Goal: Information Seeking & Learning: Find specific page/section

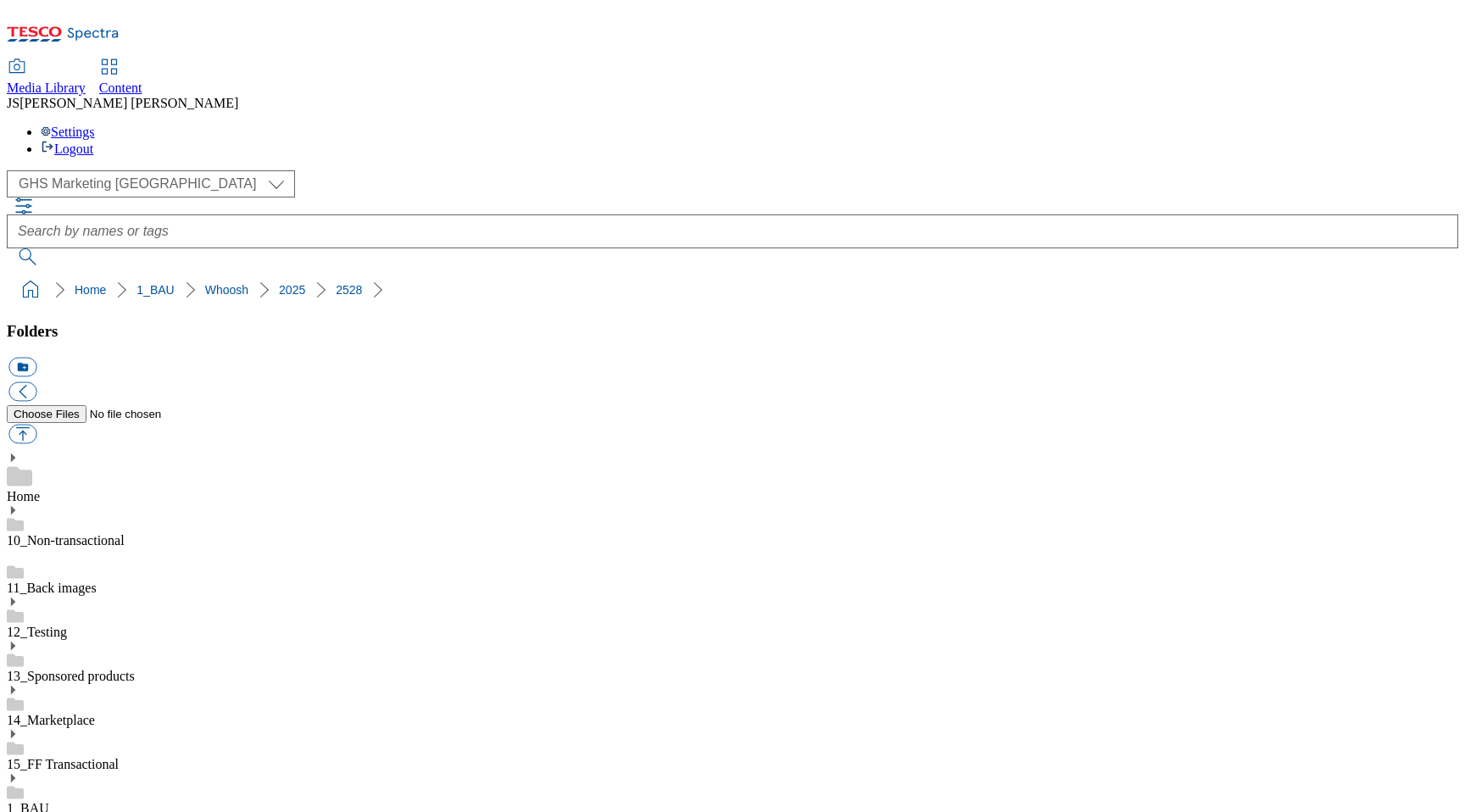
select select "flare-ghs-mktg"
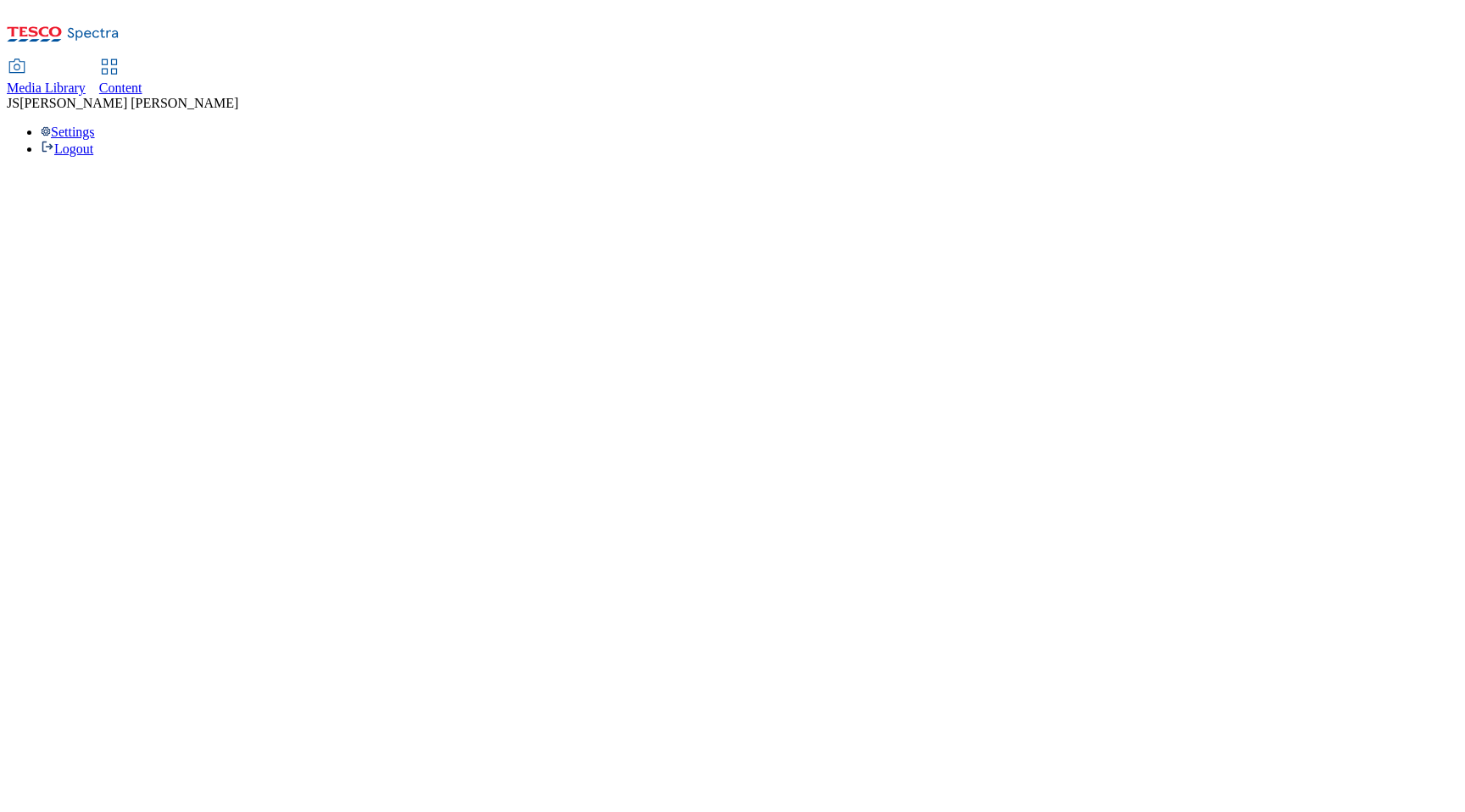
select select "flare-ghs-mktg"
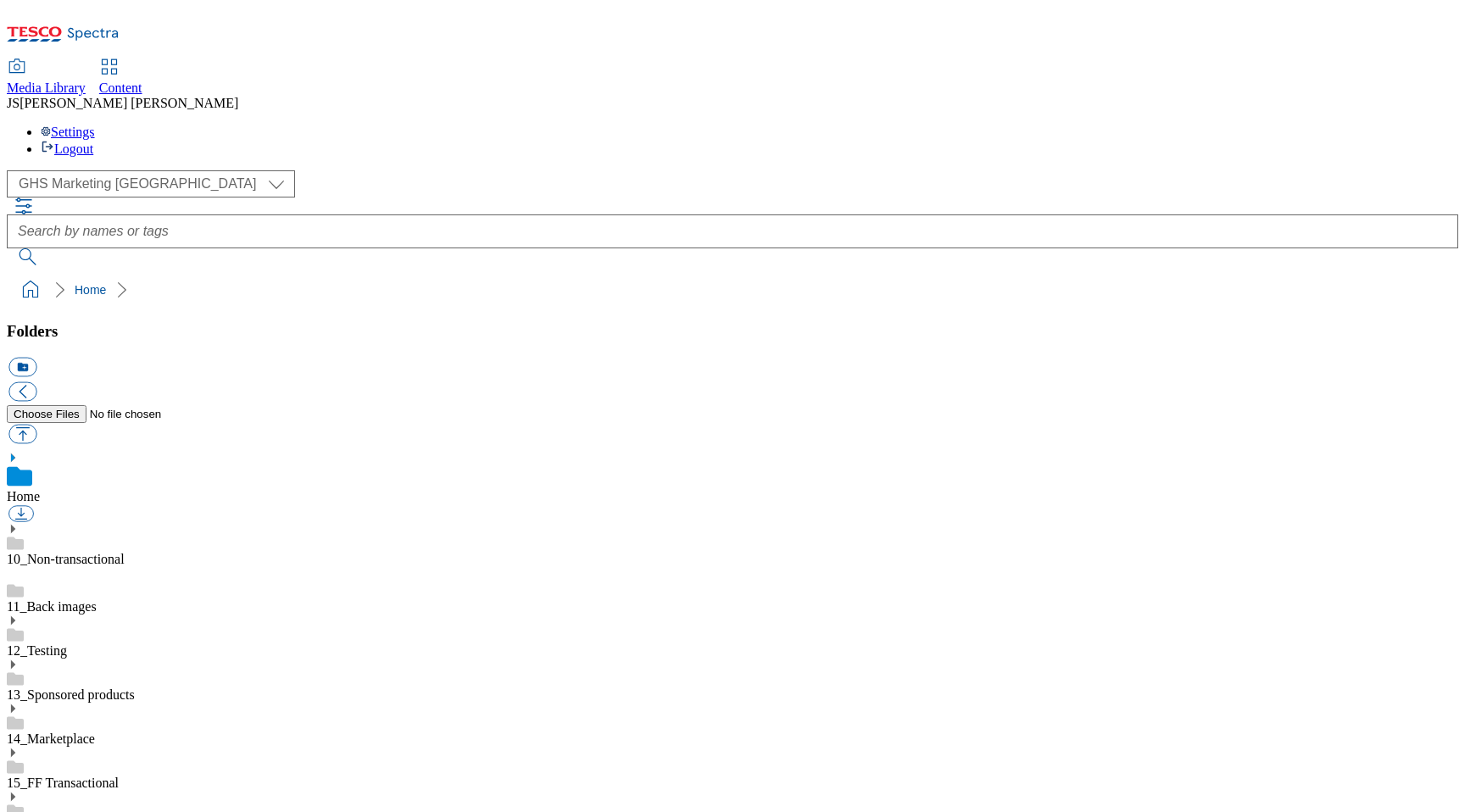
scroll to position [3, 0]
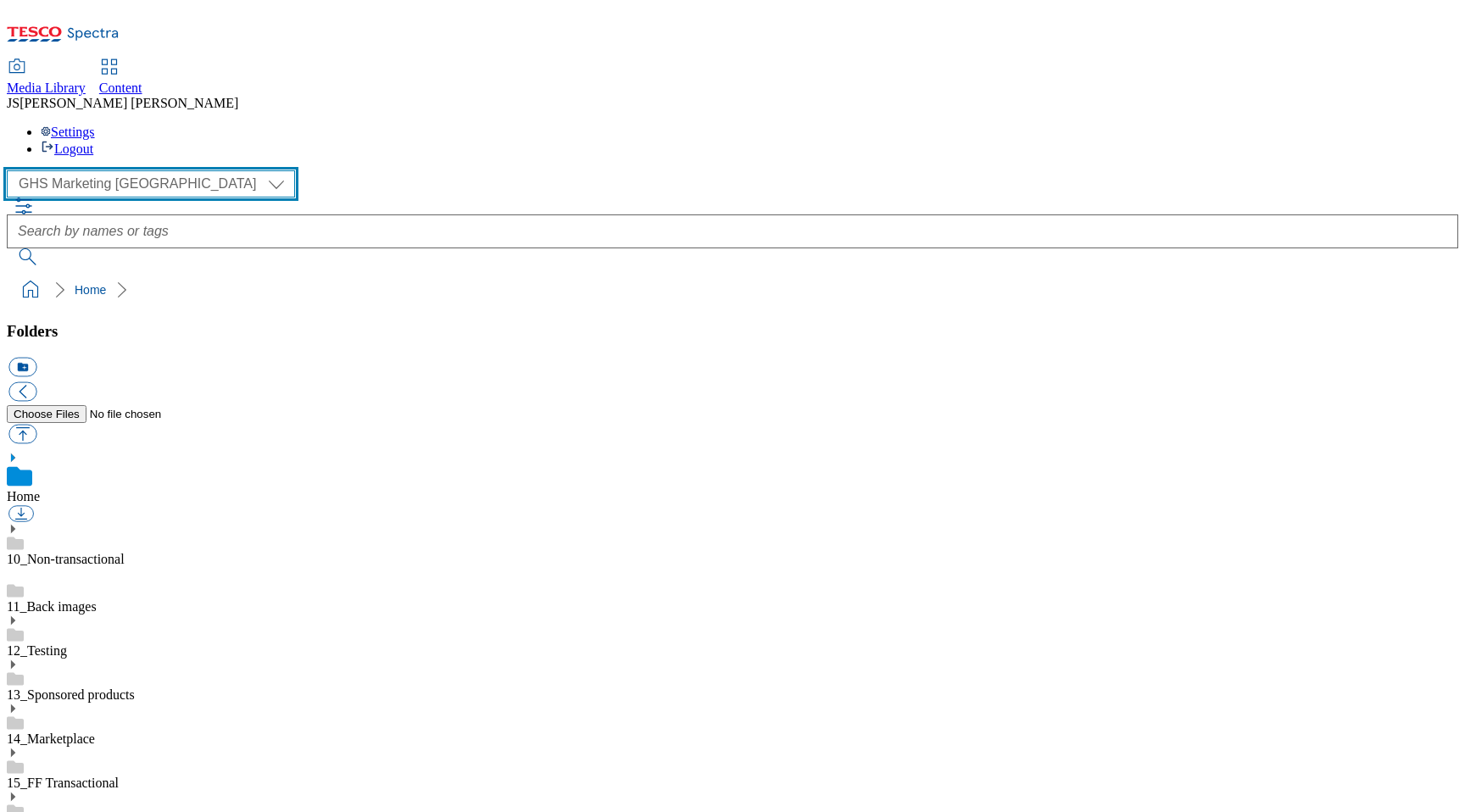
click at [170, 171] on select "Clubcard Marketing Dotcom UK GHS Marketing UK GHS ROI iGHS Marketing CE MCA CZ …" at bounding box center [151, 184] width 288 height 27
click at [168, 171] on select "Clubcard Marketing Dotcom UK GHS Marketing UK GHS ROI iGHS Marketing CE MCA CZ …" at bounding box center [151, 184] width 288 height 27
click at [155, 171] on select "Clubcard Marketing Dotcom UK GHS Marketing UK GHS ROI iGHS Marketing CE MCA CZ …" at bounding box center [151, 184] width 288 height 27
click at [11, 171] on select "Clubcard Marketing Dotcom UK GHS Marketing UK GHS ROI iGHS Marketing CE MCA CZ …" at bounding box center [151, 184] width 288 height 27
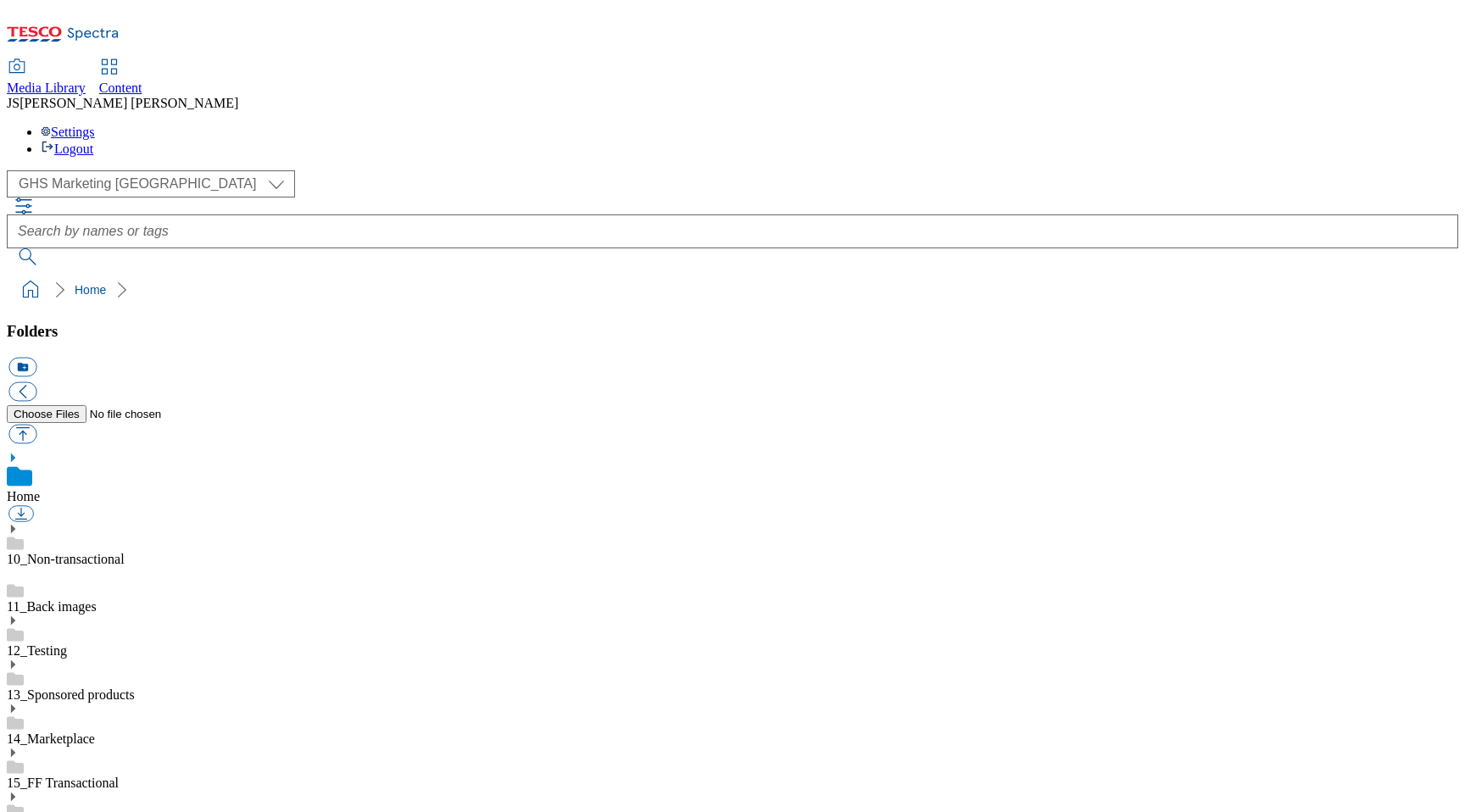
click at [369, 274] on ol "Home" at bounding box center [737, 290] width 1441 height 32
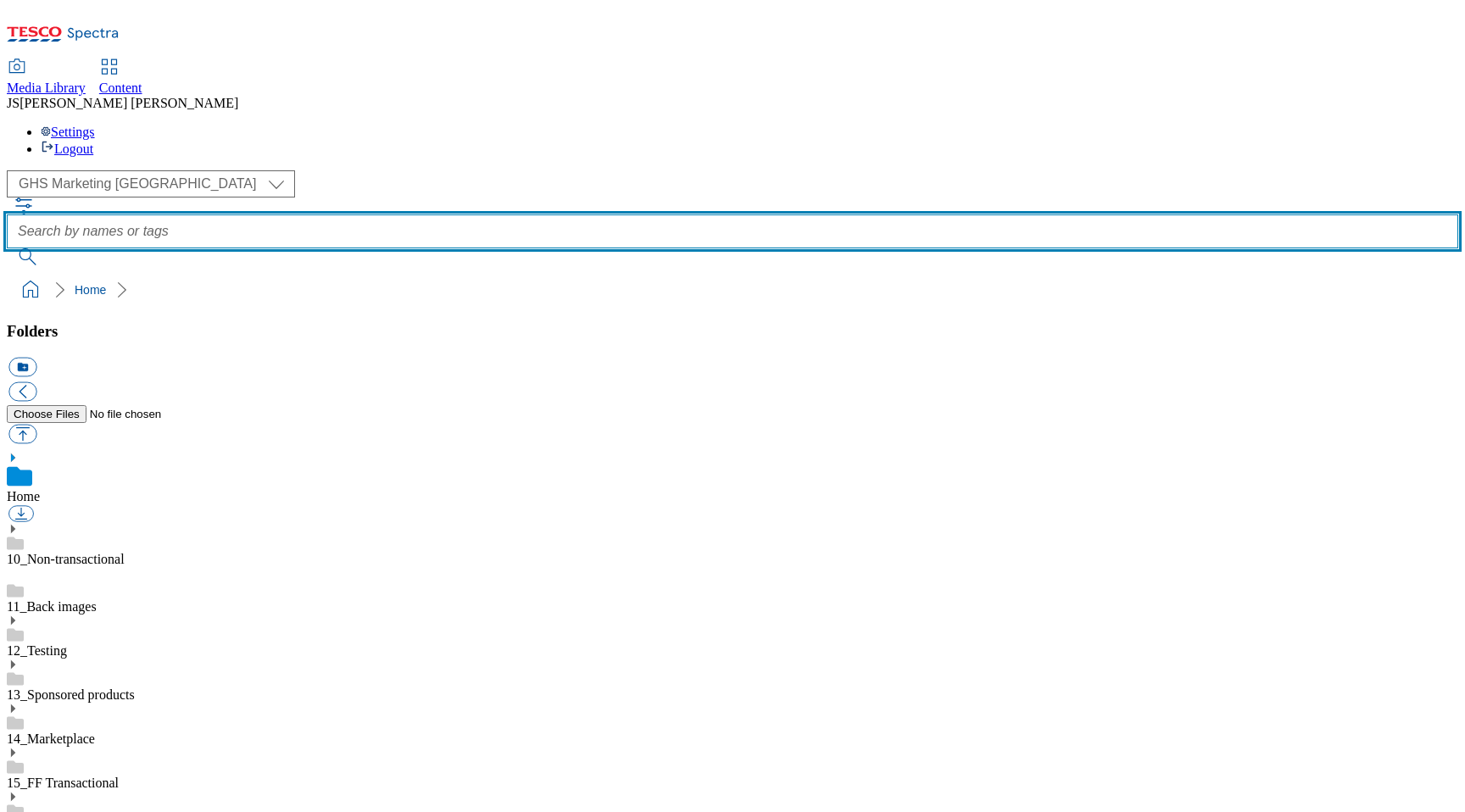
click at [537, 215] on input "text" at bounding box center [732, 231] width 1451 height 34
type input "christmas ad"
click at [7, 248] on button "submit" at bounding box center [29, 256] width 44 height 17
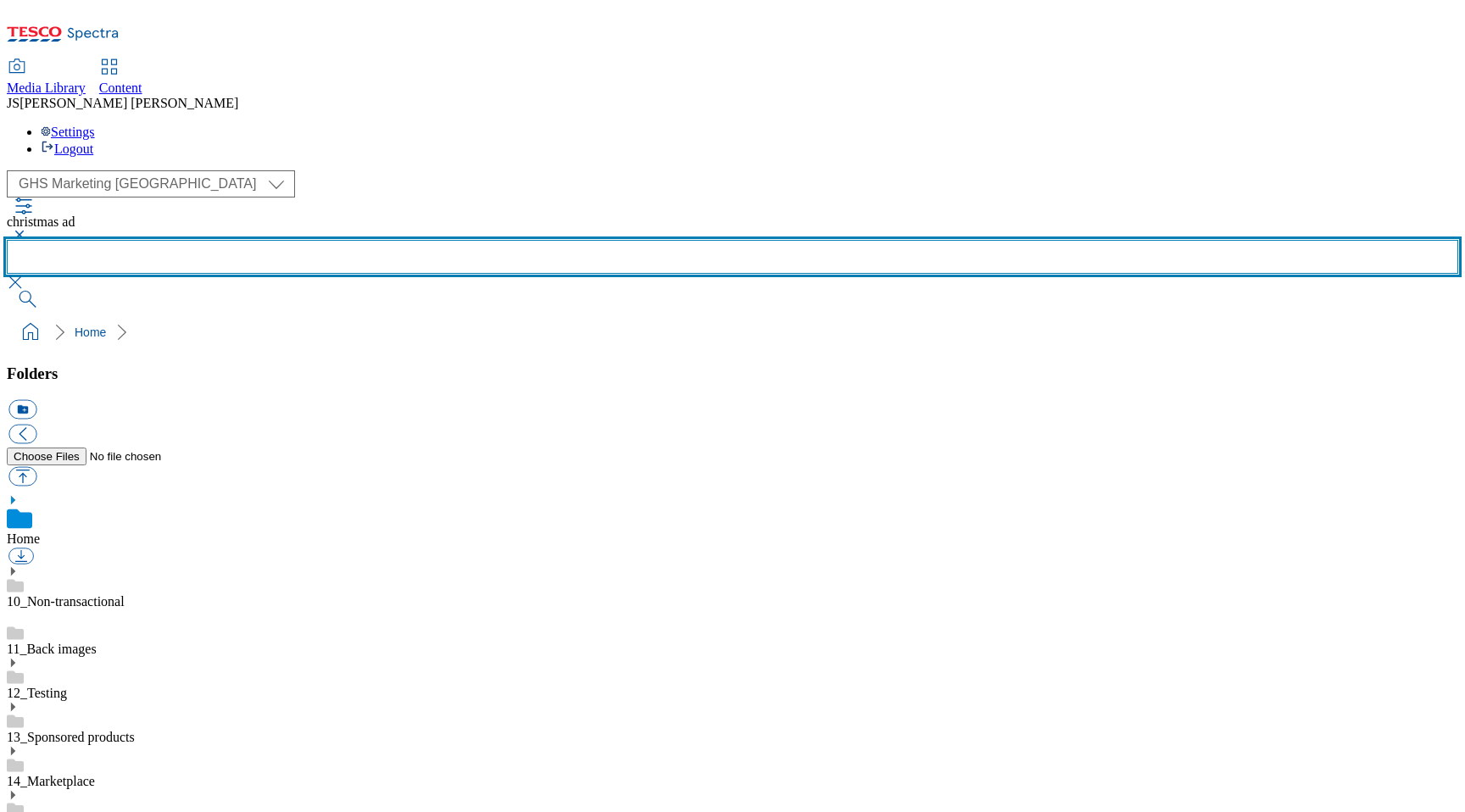
scroll to position [912, 0]
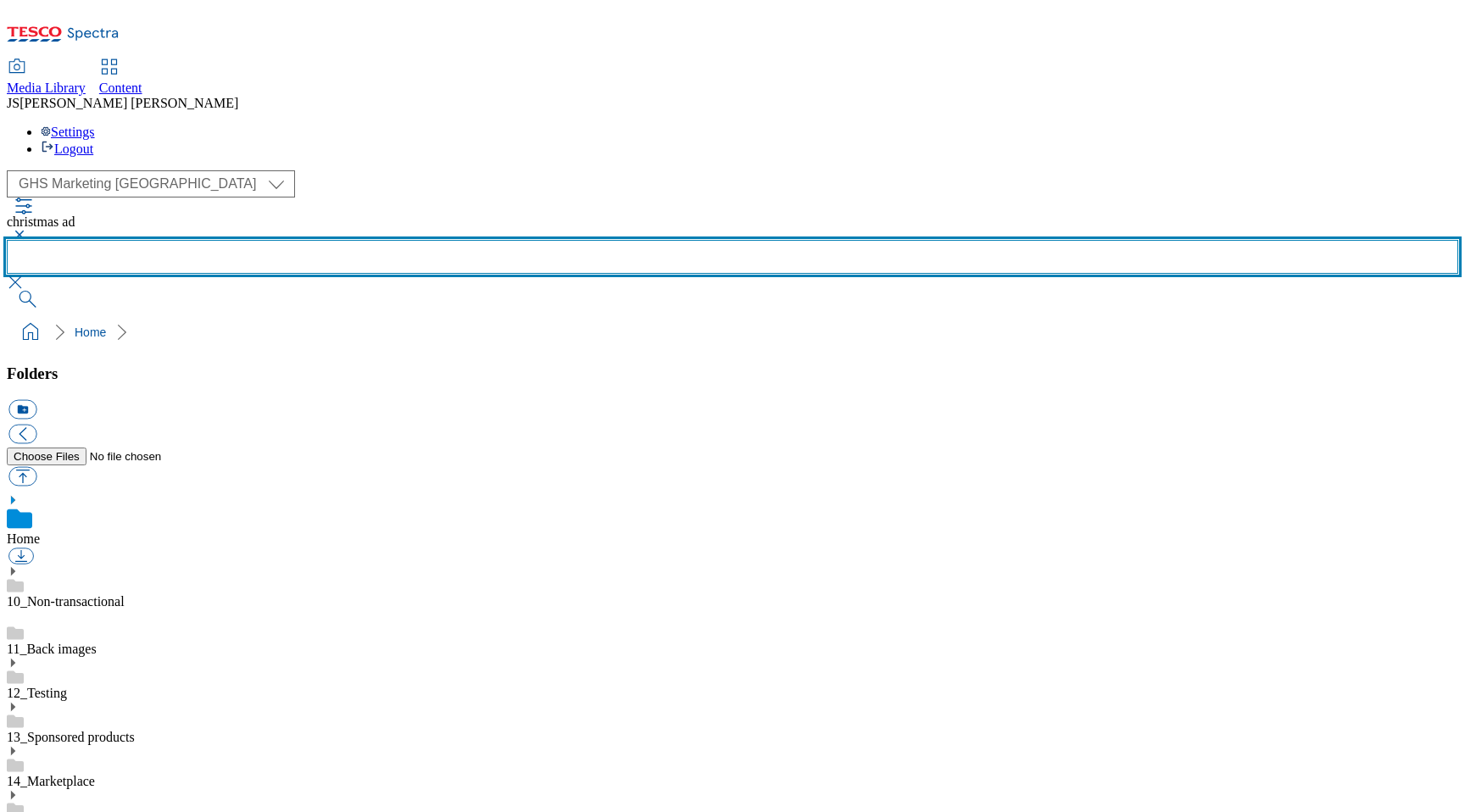
click at [620, 239] on input "text" at bounding box center [732, 256] width 1451 height 34
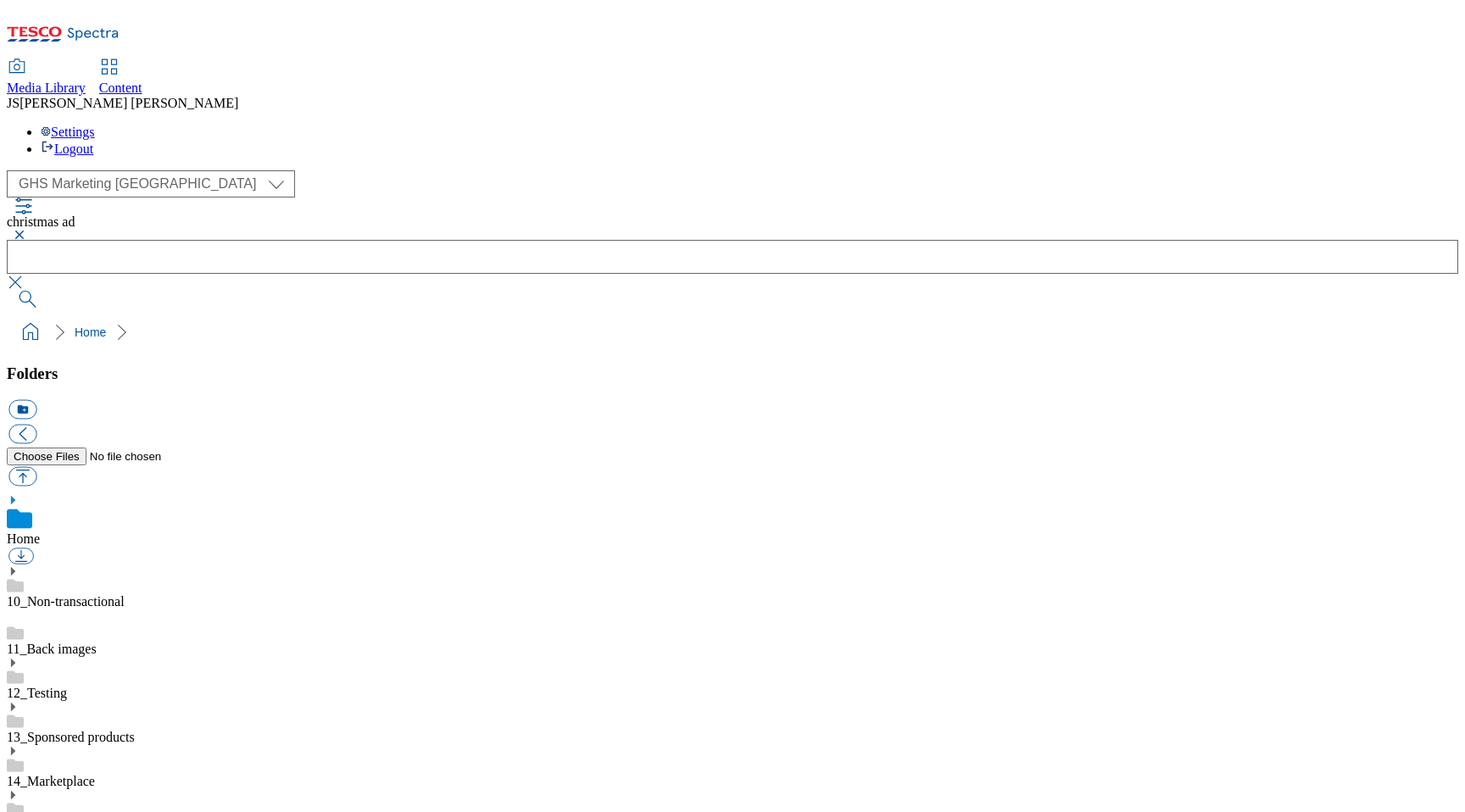
click at [27, 230] on button "button" at bounding box center [17, 235] width 20 height 11
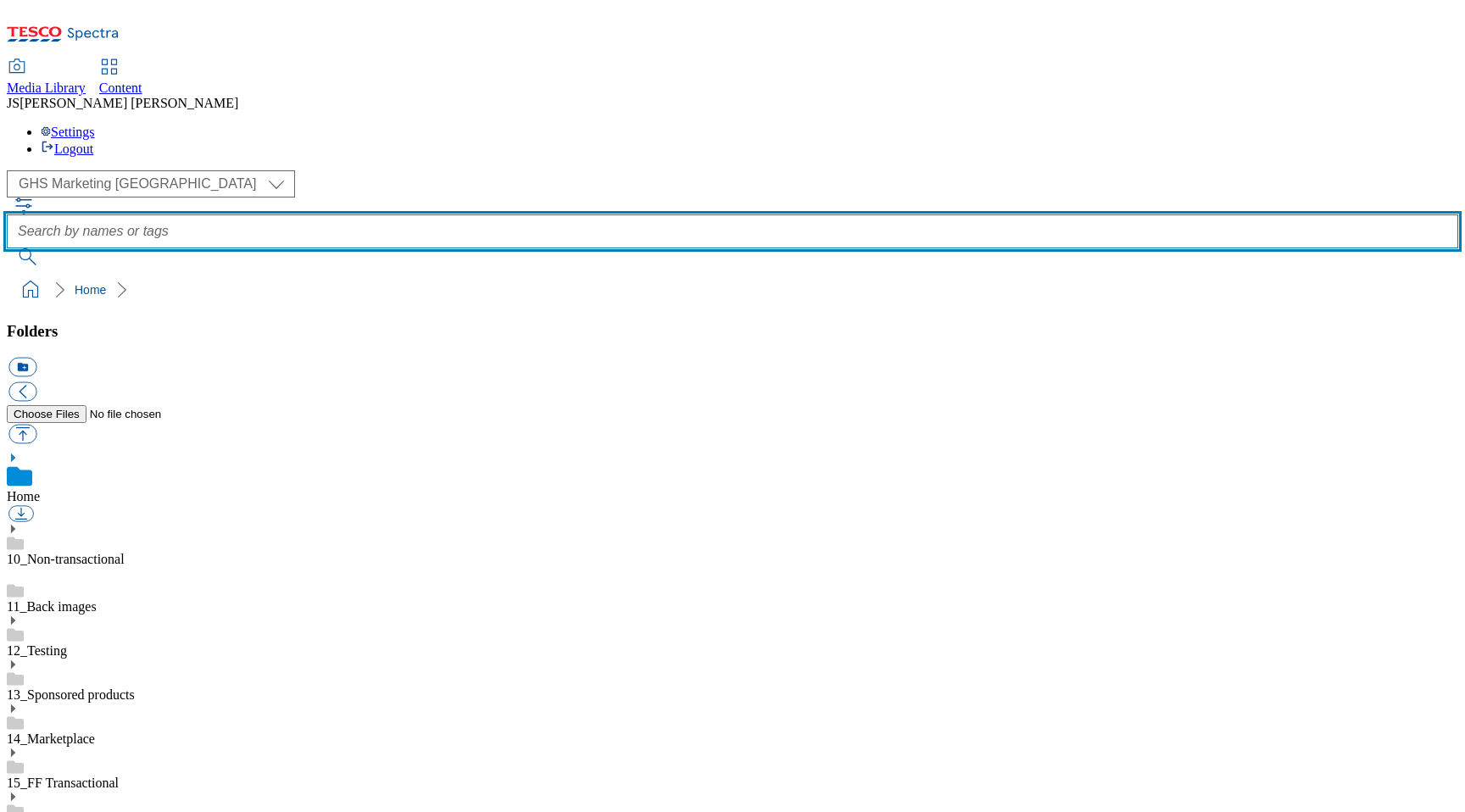
click at [589, 215] on input "text" at bounding box center [732, 231] width 1451 height 34
type input "video"
click at [7, 248] on button "submit" at bounding box center [29, 256] width 44 height 17
